Goal: Task Accomplishment & Management: Complete application form

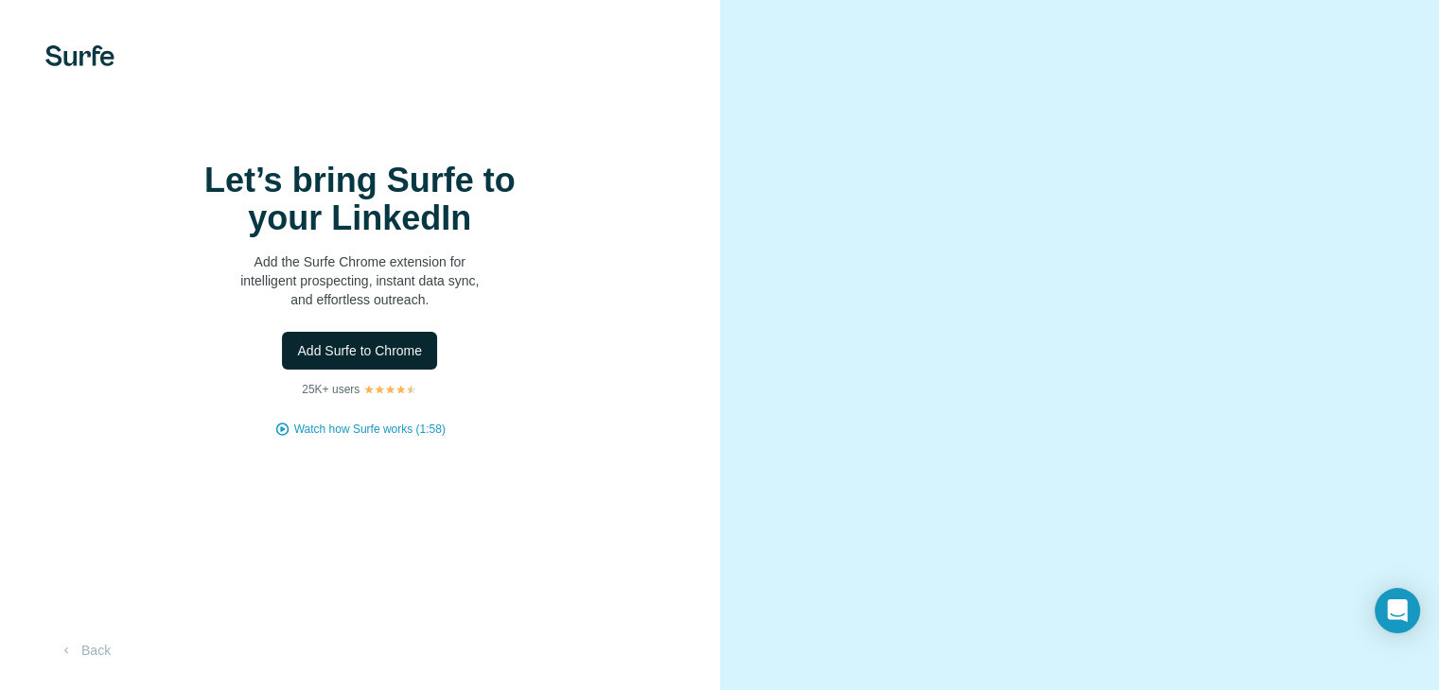
click at [395, 360] on span "Add Surfe to Chrome" at bounding box center [359, 350] width 125 height 19
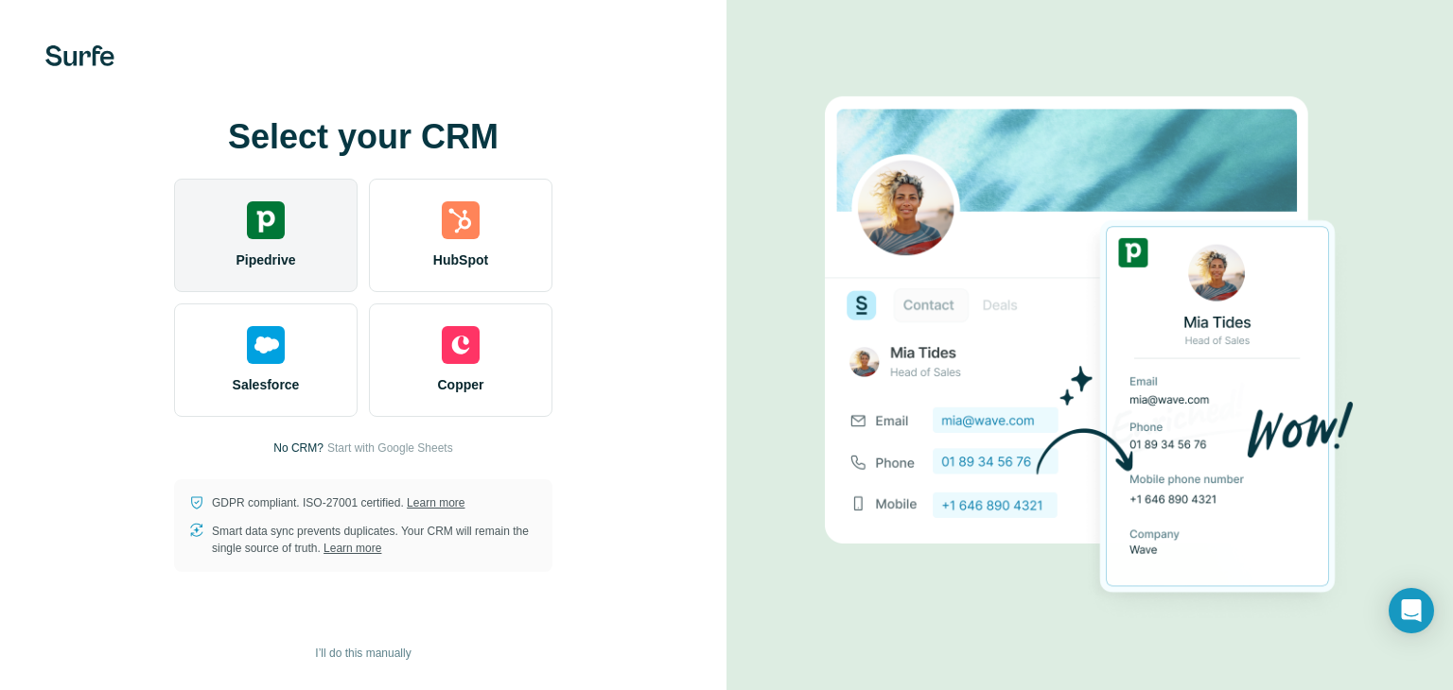
click at [306, 251] on div "Pipedrive" at bounding box center [265, 236] width 183 height 114
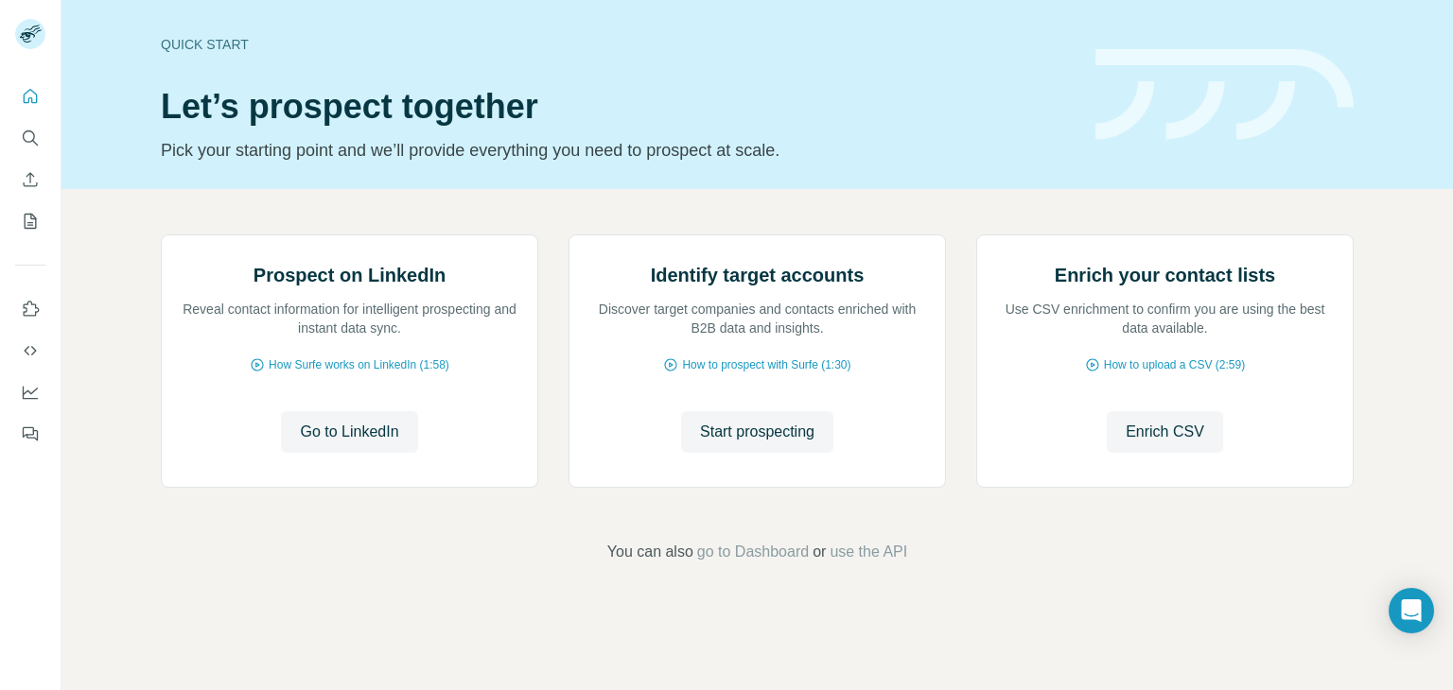
scroll to position [127, 0]
click at [354, 444] on span "Go to LinkedIn" at bounding box center [349, 432] width 98 height 23
